Goal: Transaction & Acquisition: Purchase product/service

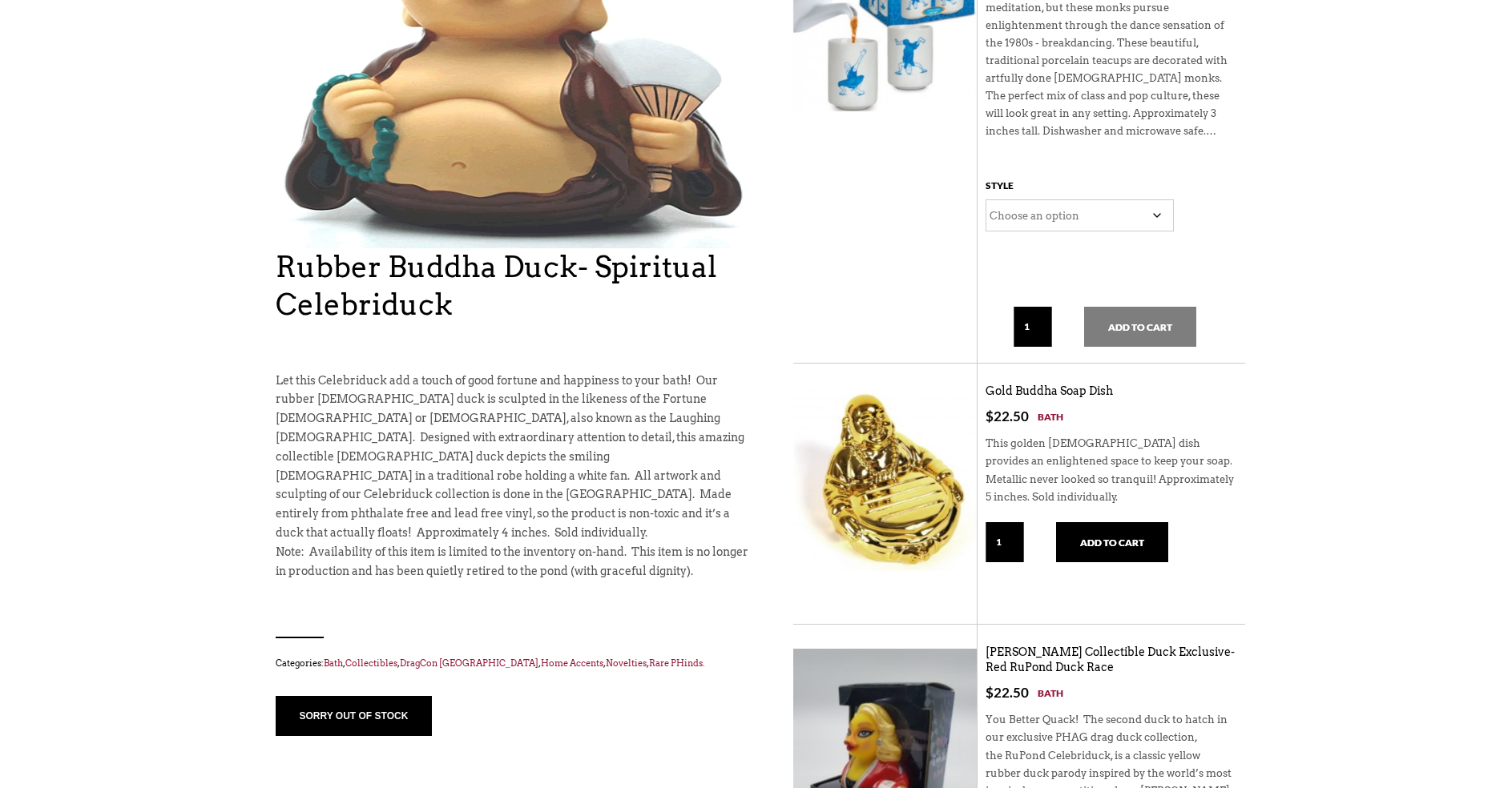
scroll to position [400, 0]
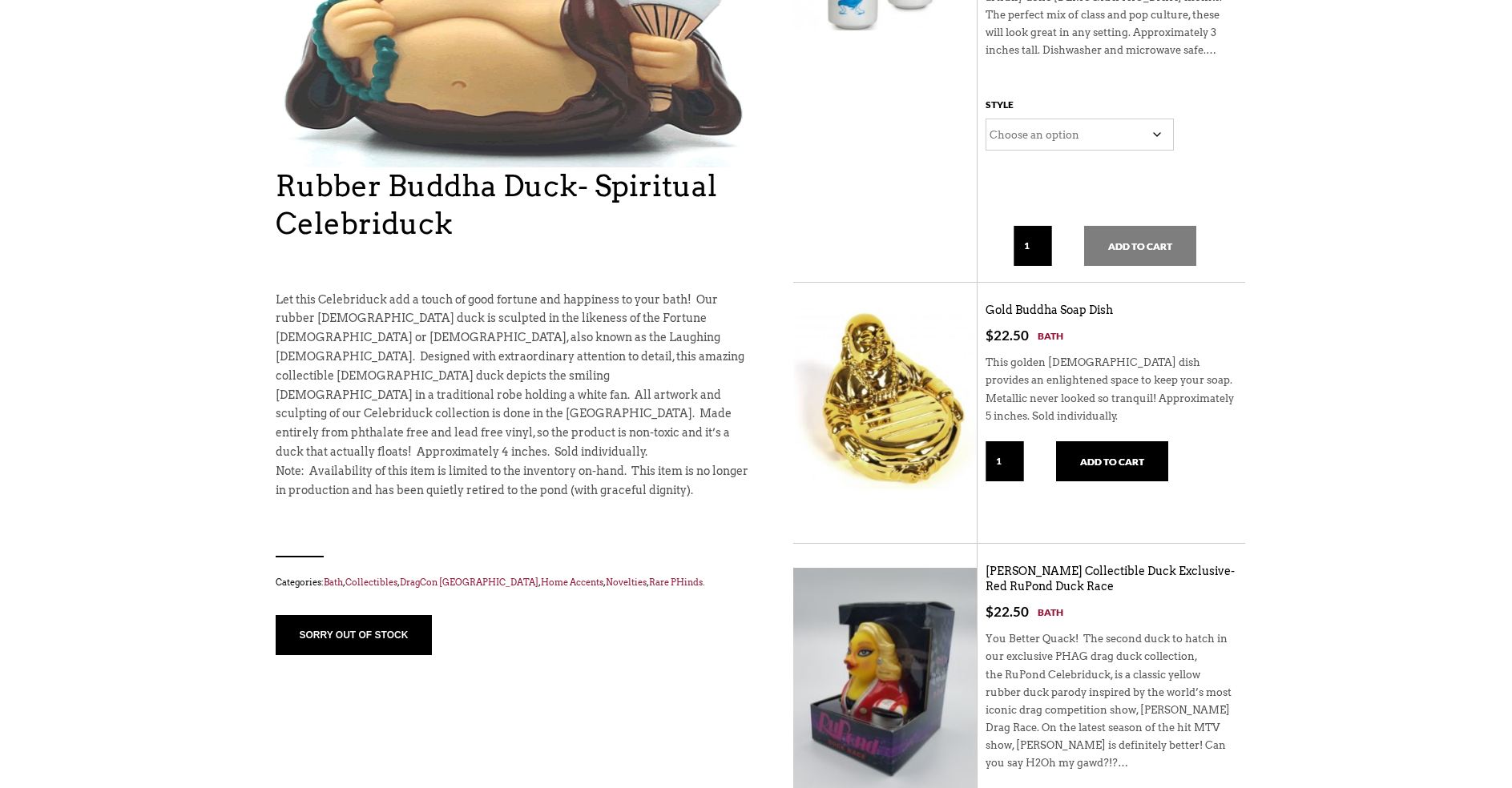
click at [1158, 272] on form "Style Choose an option Clear 1 — OR — Add to cart" at bounding box center [1110, 178] width 251 height 191
drag, startPoint x: 379, startPoint y: 595, endPoint x: 395, endPoint y: 583, distance: 20.0
click at [382, 615] on button "sorry out of stock" at bounding box center [354, 635] width 157 height 40
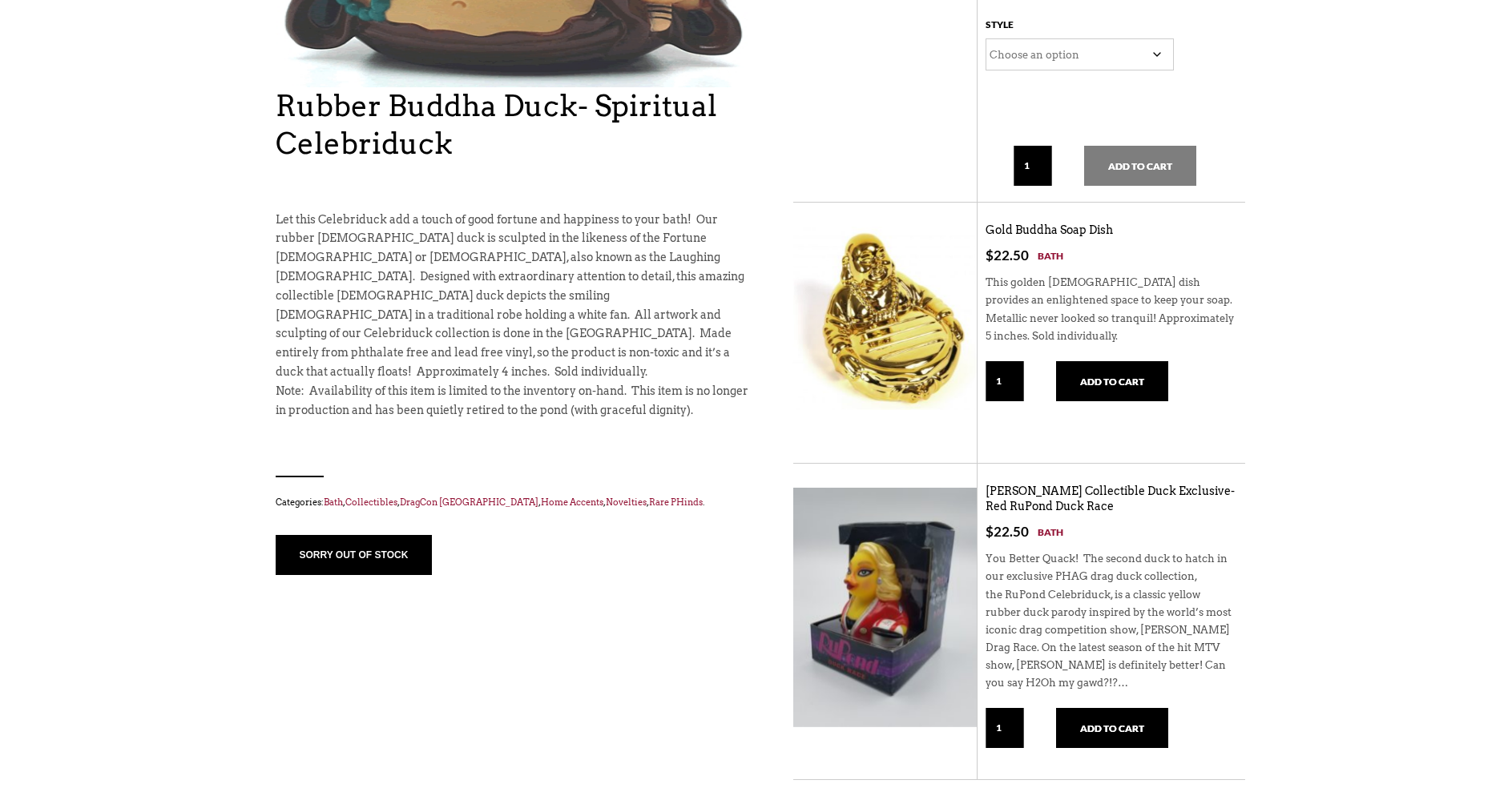
scroll to position [0, 0]
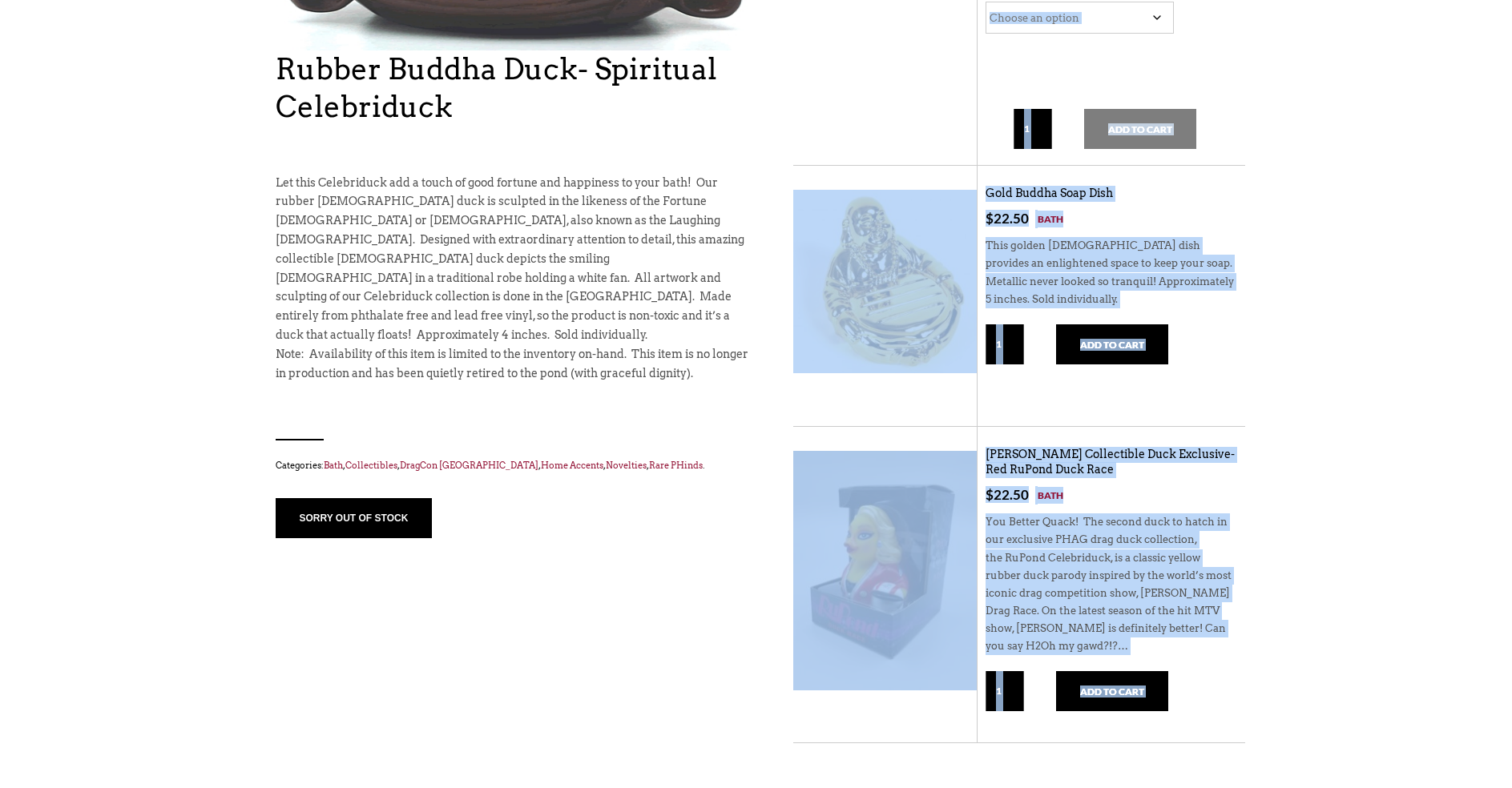
drag, startPoint x: 726, startPoint y: 896, endPoint x: 692, endPoint y: 949, distance: 63.0
